Goal: Navigation & Orientation: Go to known website

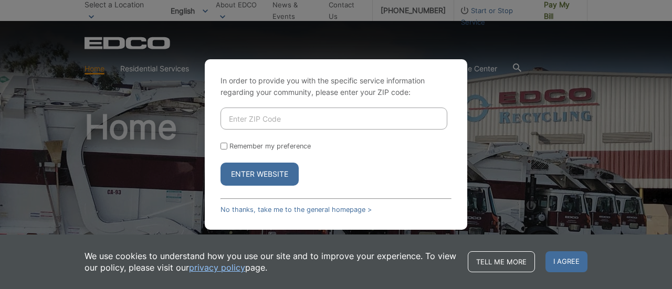
click at [261, 170] on button "Enter Website" at bounding box center [260, 174] width 78 height 23
click at [249, 114] on input "Enter ZIP Code" at bounding box center [334, 119] width 227 height 22
type input "92084"
click at [254, 180] on button "Enter Website" at bounding box center [260, 174] width 78 height 23
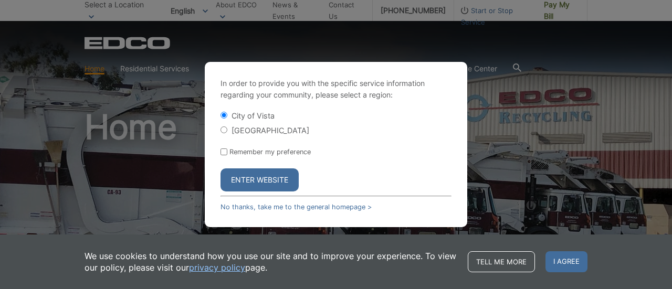
click at [255, 175] on button "Enter Website" at bounding box center [260, 180] width 78 height 23
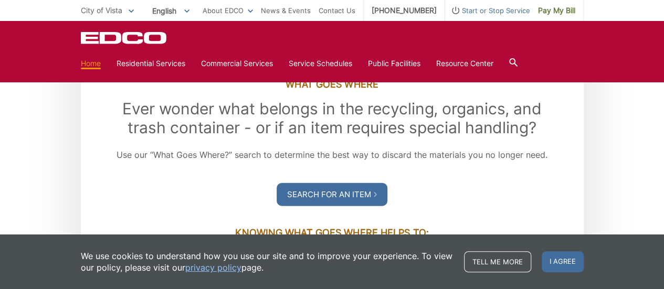
scroll to position [1260, 0]
